Goal: Information Seeking & Learning: Learn about a topic

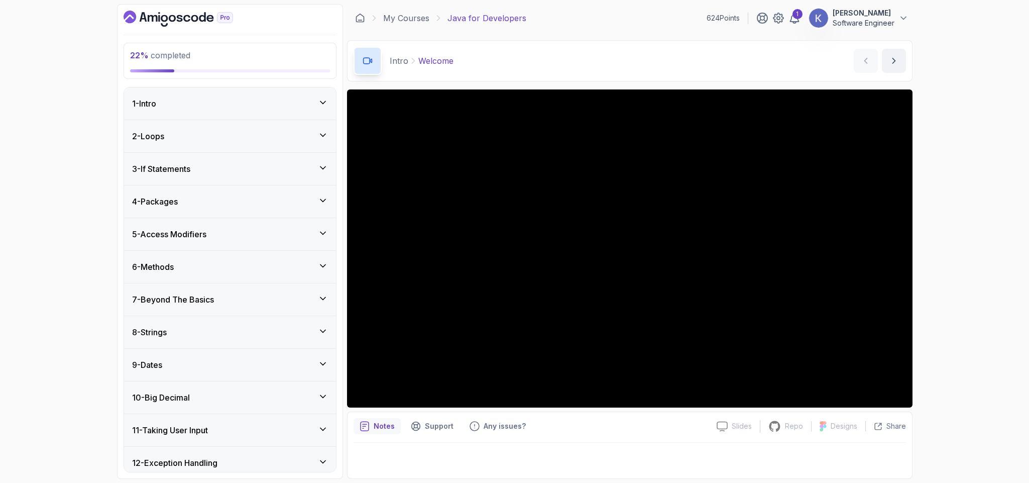
scroll to position [301, 0]
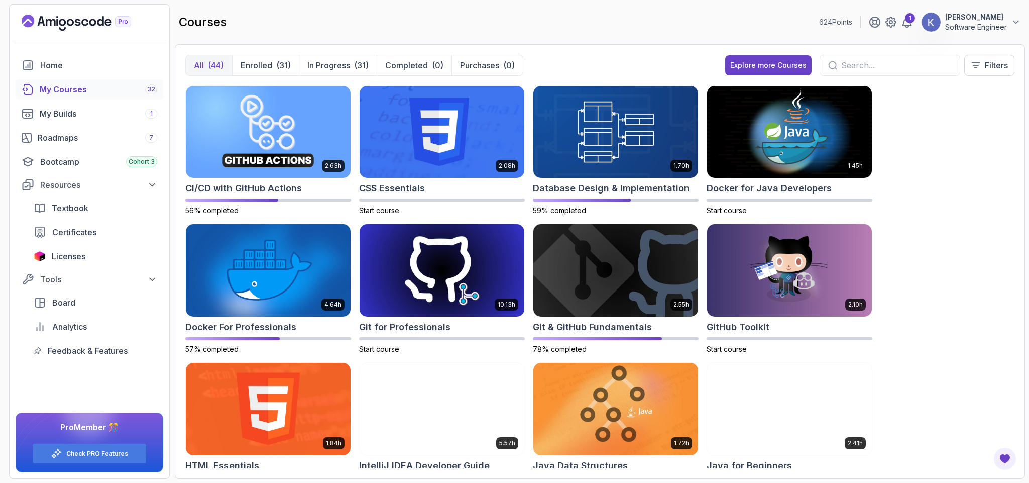
scroll to position [197, 0]
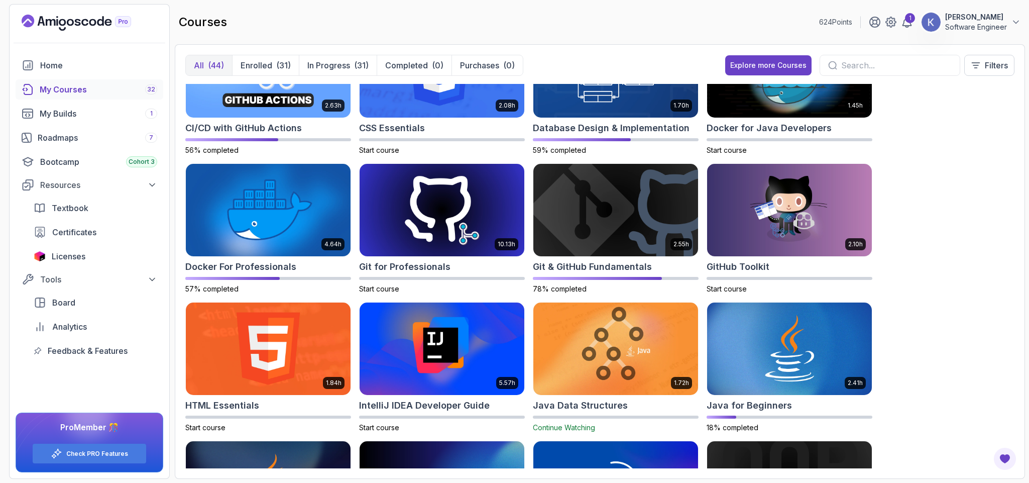
drag, startPoint x: 595, startPoint y: 401, endPoint x: 659, endPoint y: 37, distance: 370.2
click at [595, 401] on h2 "Java Data Structures" at bounding box center [580, 405] width 95 height 14
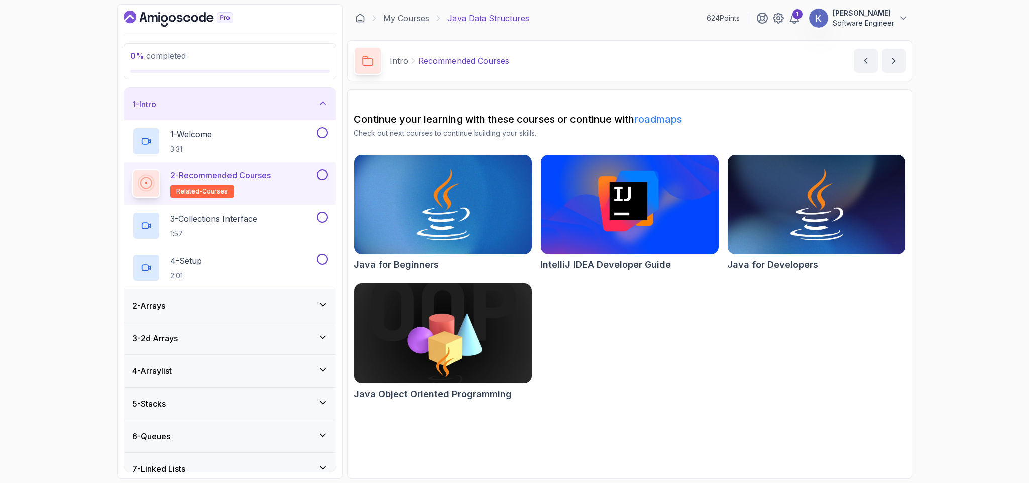
click at [127, 184] on div "2 - Recommended Courses related-courses" at bounding box center [230, 183] width 212 height 42
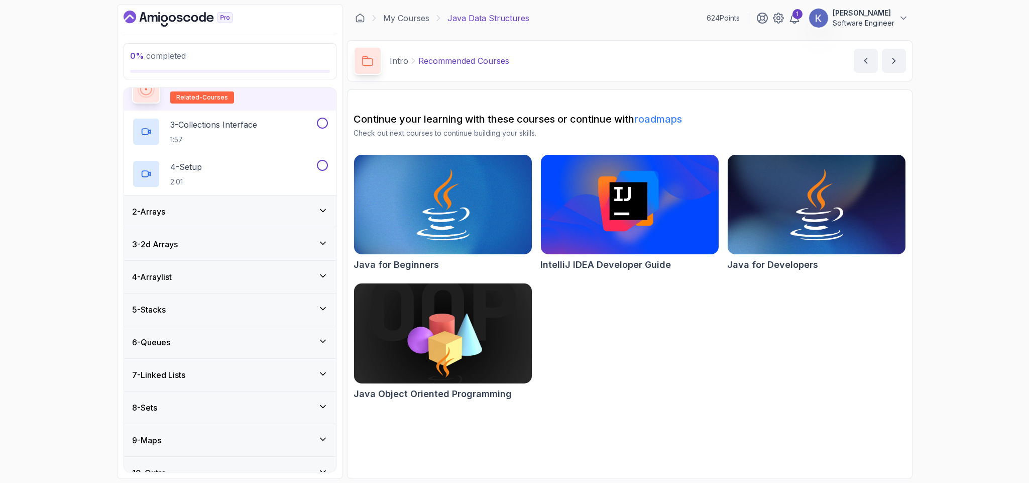
scroll to position [114, 0]
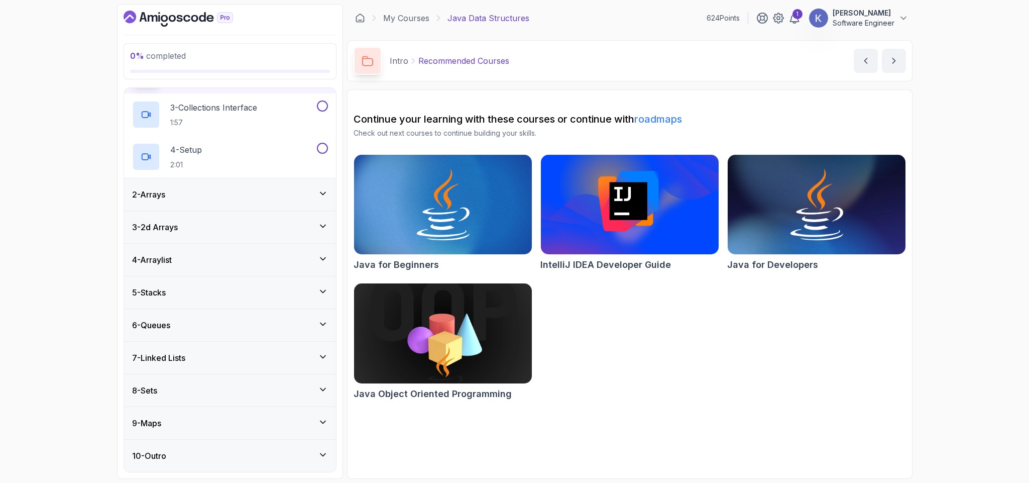
click at [225, 286] on div "5 - Stacks" at bounding box center [230, 292] width 196 height 12
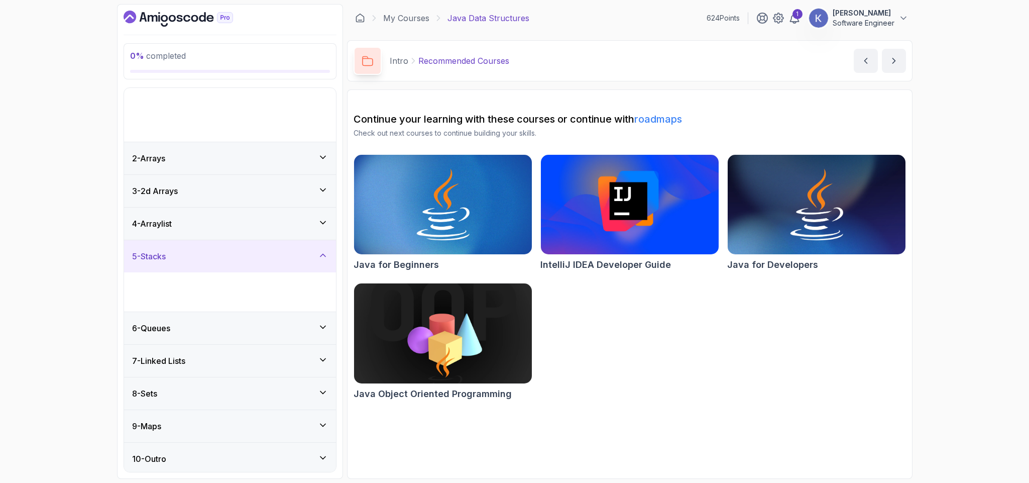
scroll to position [0, 0]
